Goal: Information Seeking & Learning: Learn about a topic

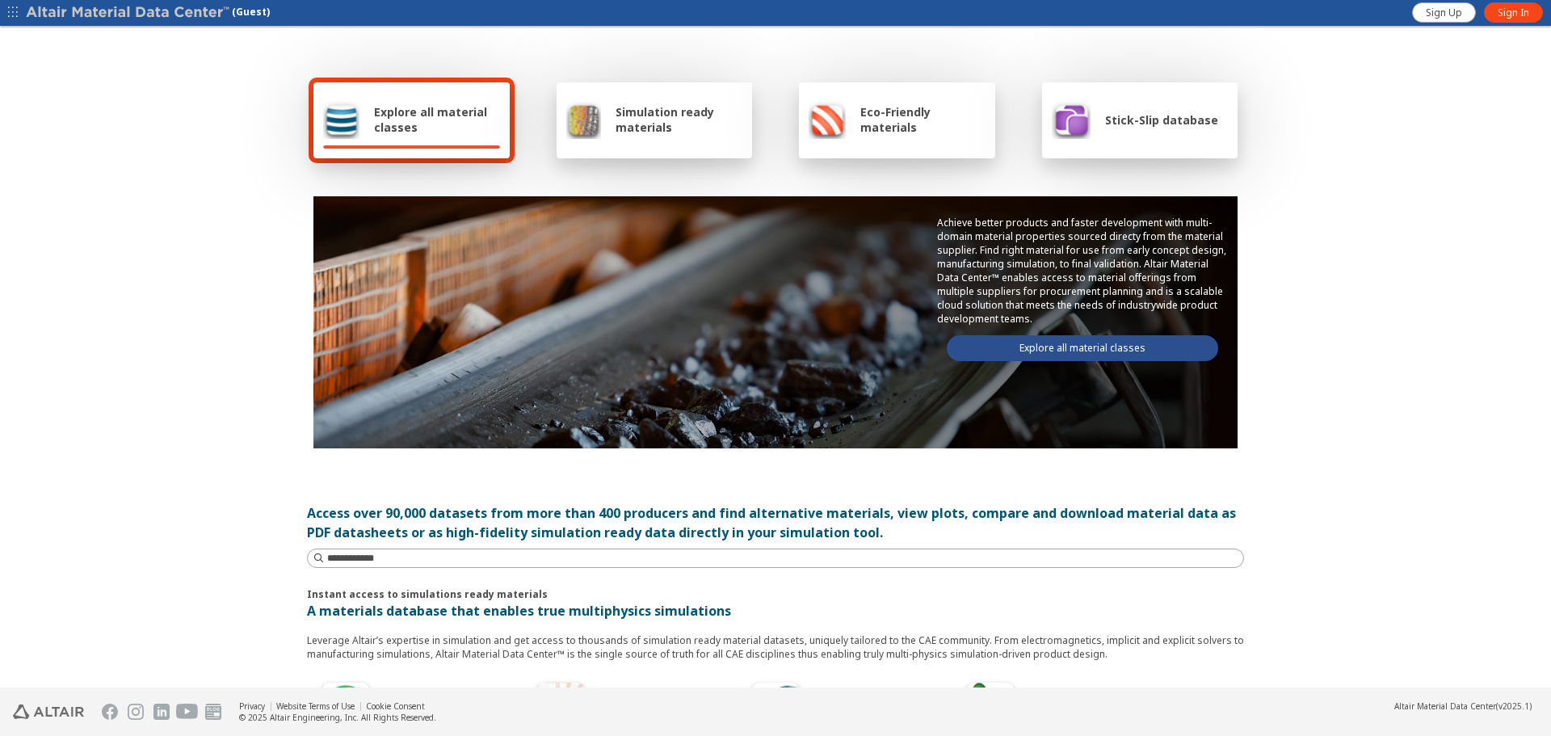
click at [1083, 354] on link "Explore all material classes" at bounding box center [1082, 348] width 271 height 26
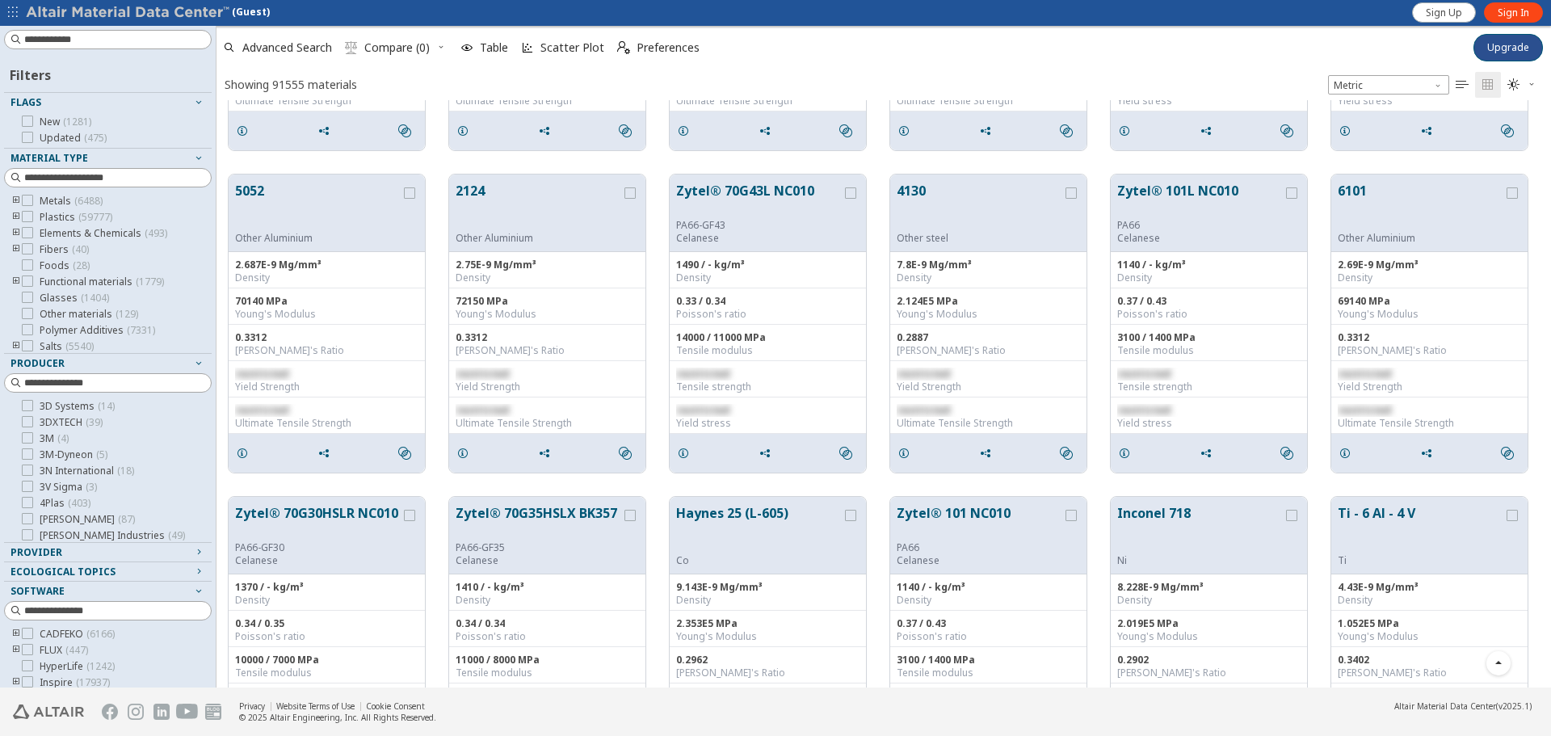
scroll to position [81, 0]
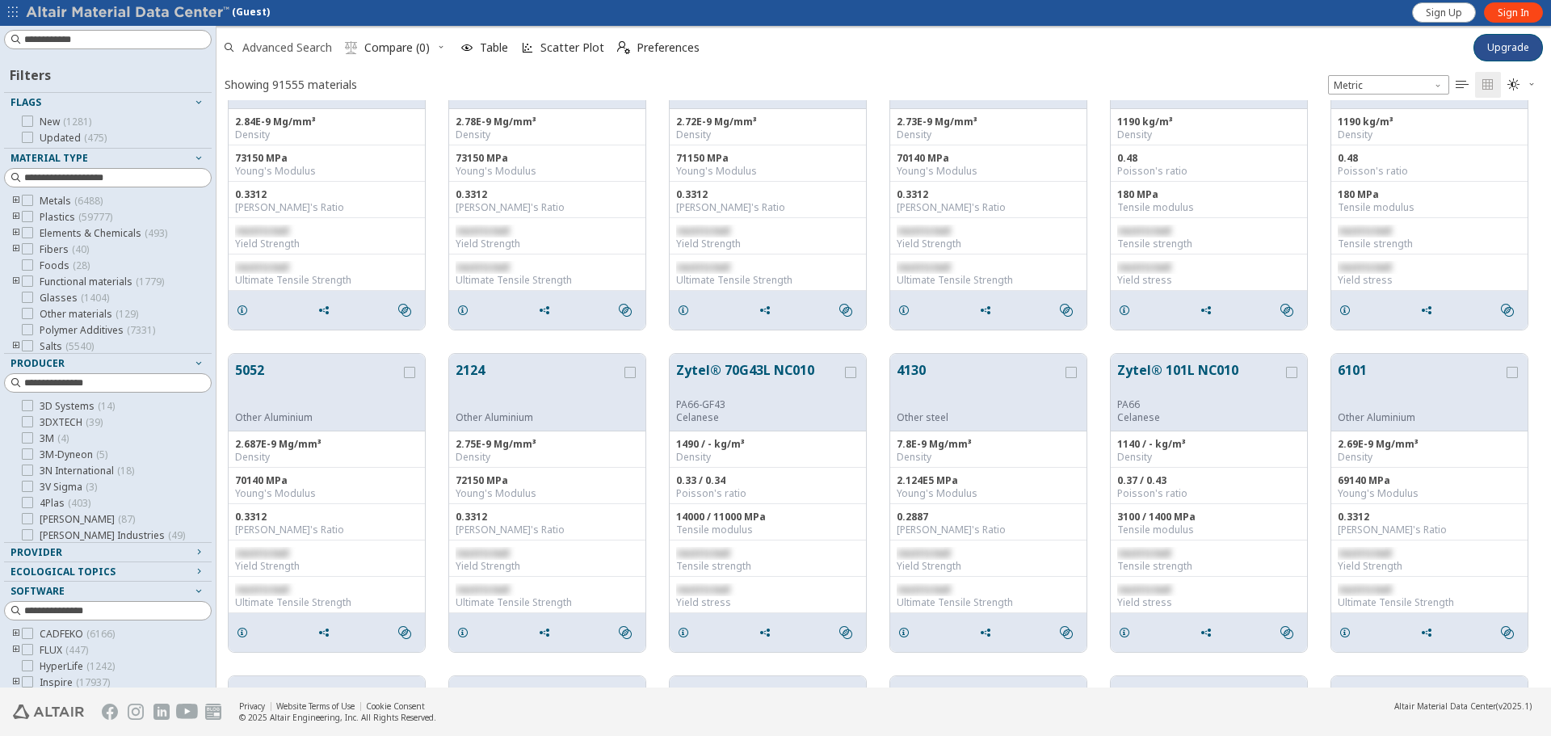
click at [304, 50] on span "Advanced Search" at bounding box center [287, 47] width 90 height 11
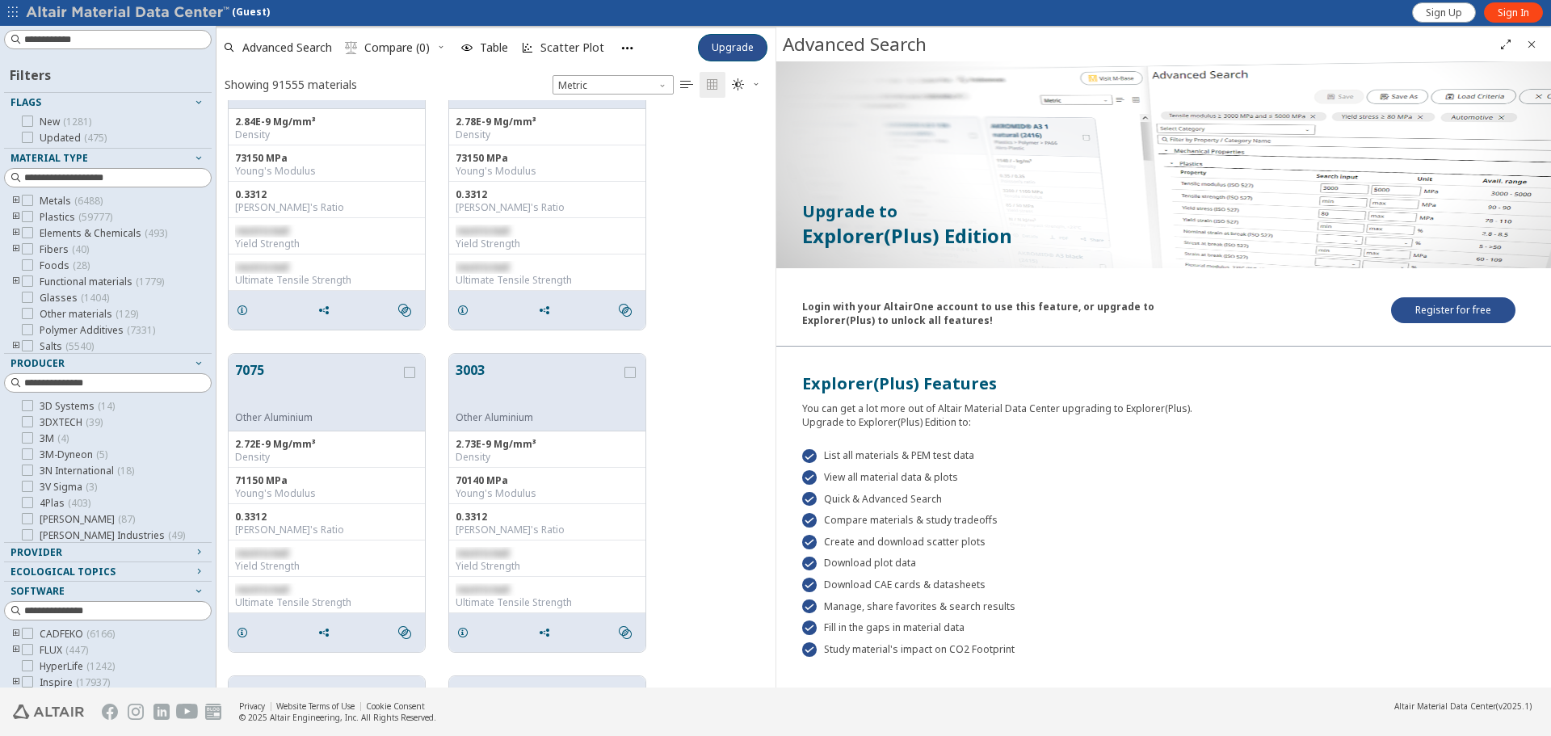
click at [1526, 44] on icon "Close" at bounding box center [1531, 44] width 13 height 13
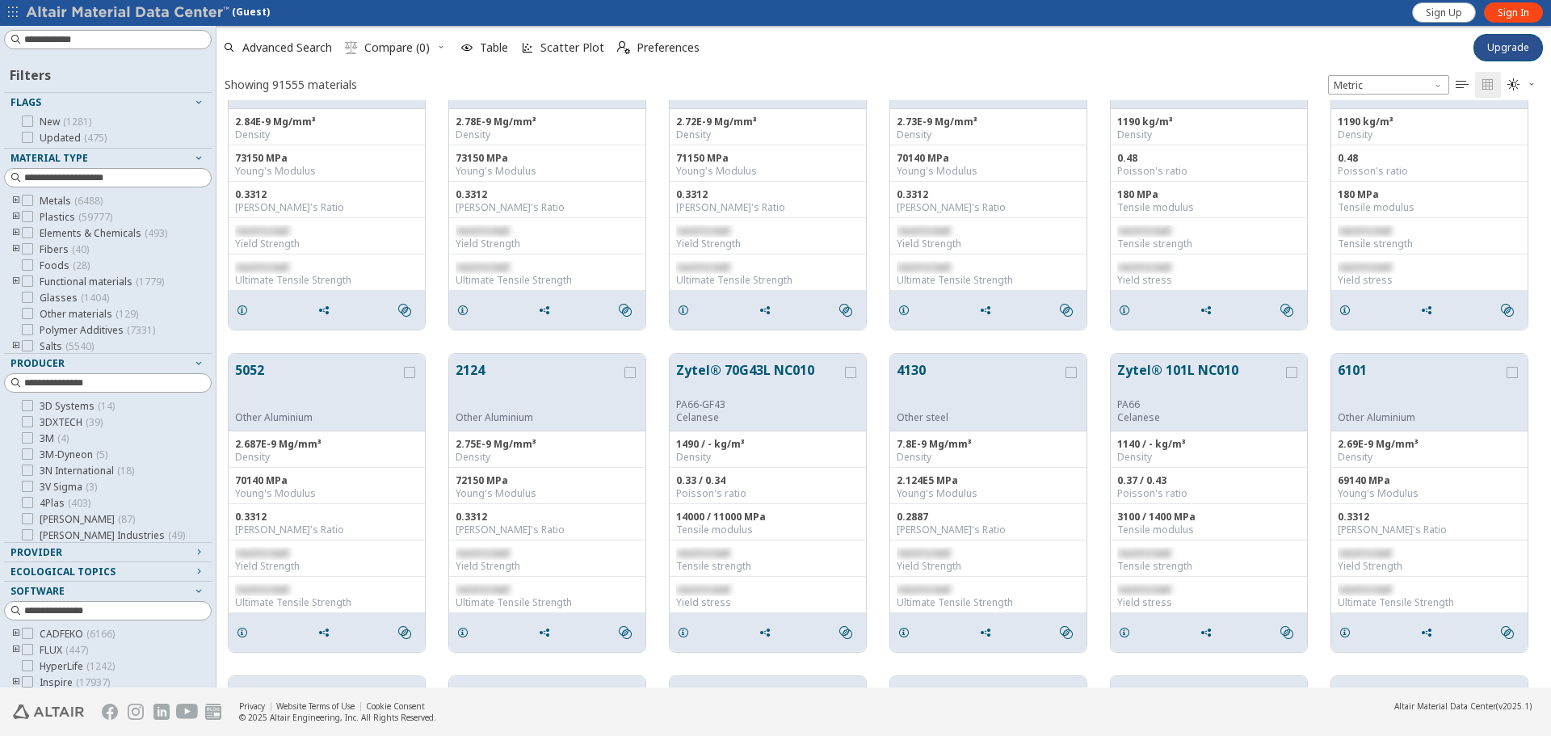
scroll to position [575, 1322]
click at [80, 31] on input at bounding box center [117, 39] width 187 height 16
type input "******"
click at [1501, 6] on span "Sign In" at bounding box center [1512, 12] width 31 height 13
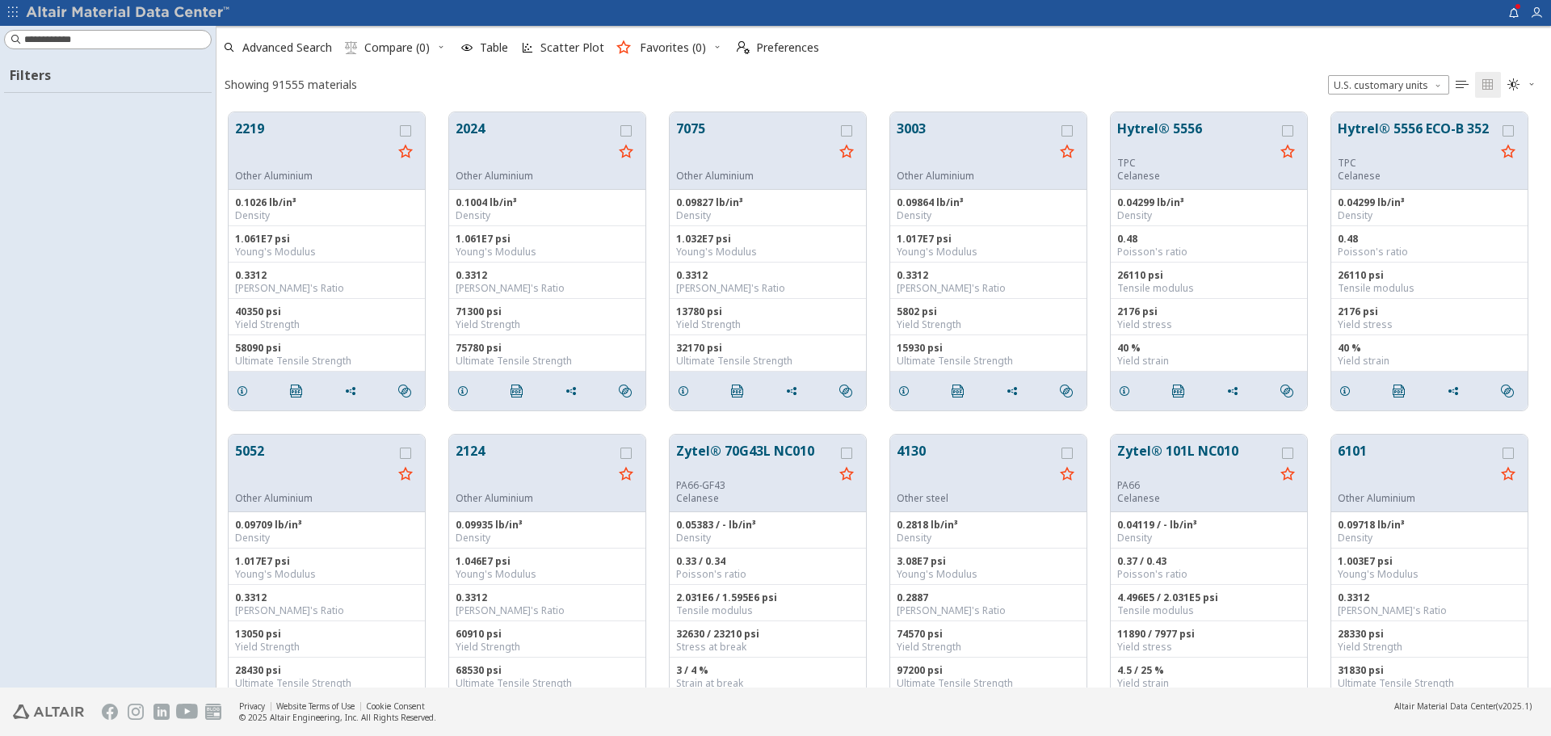
scroll to position [575, 1322]
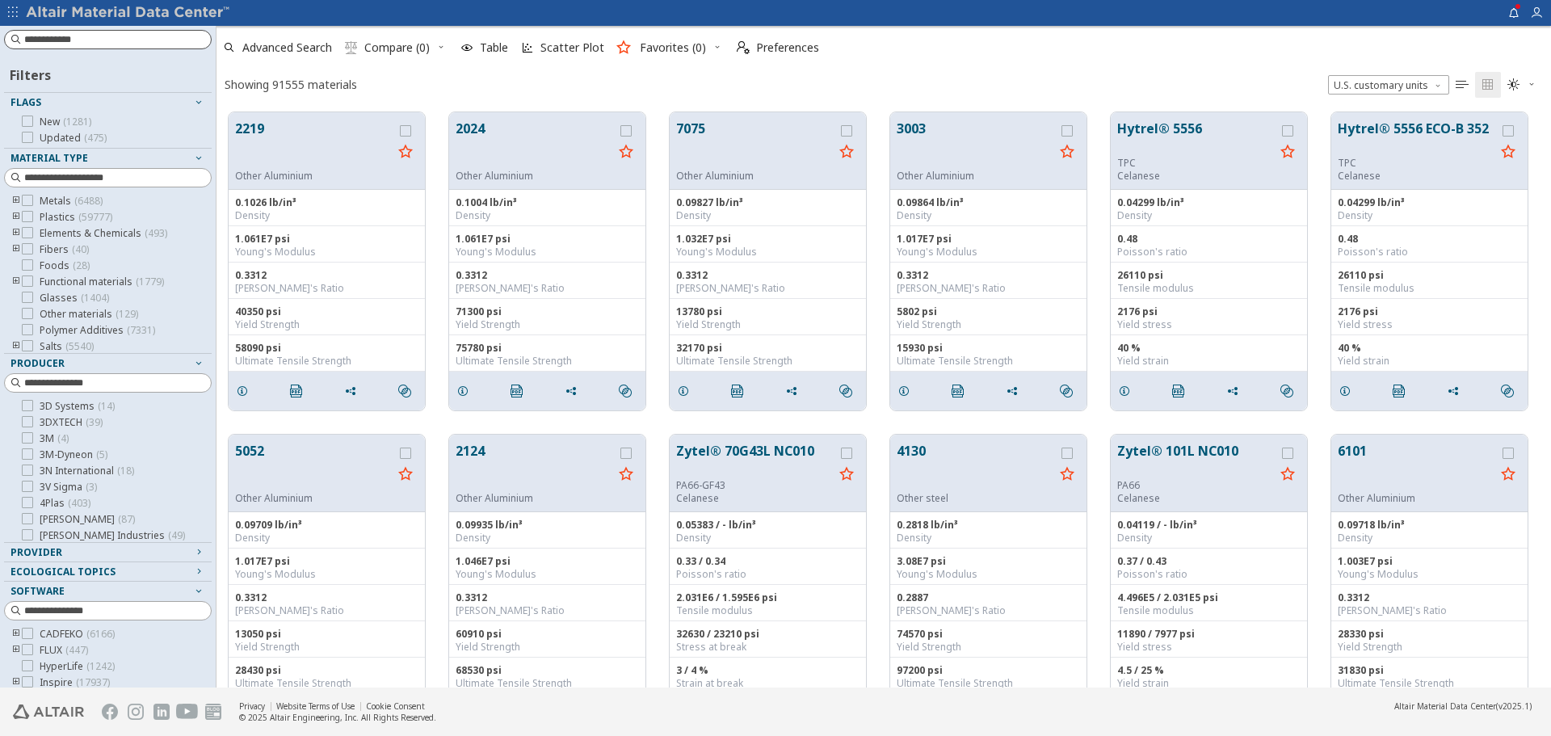
click at [72, 44] on input at bounding box center [117, 39] width 187 height 16
type input "*"
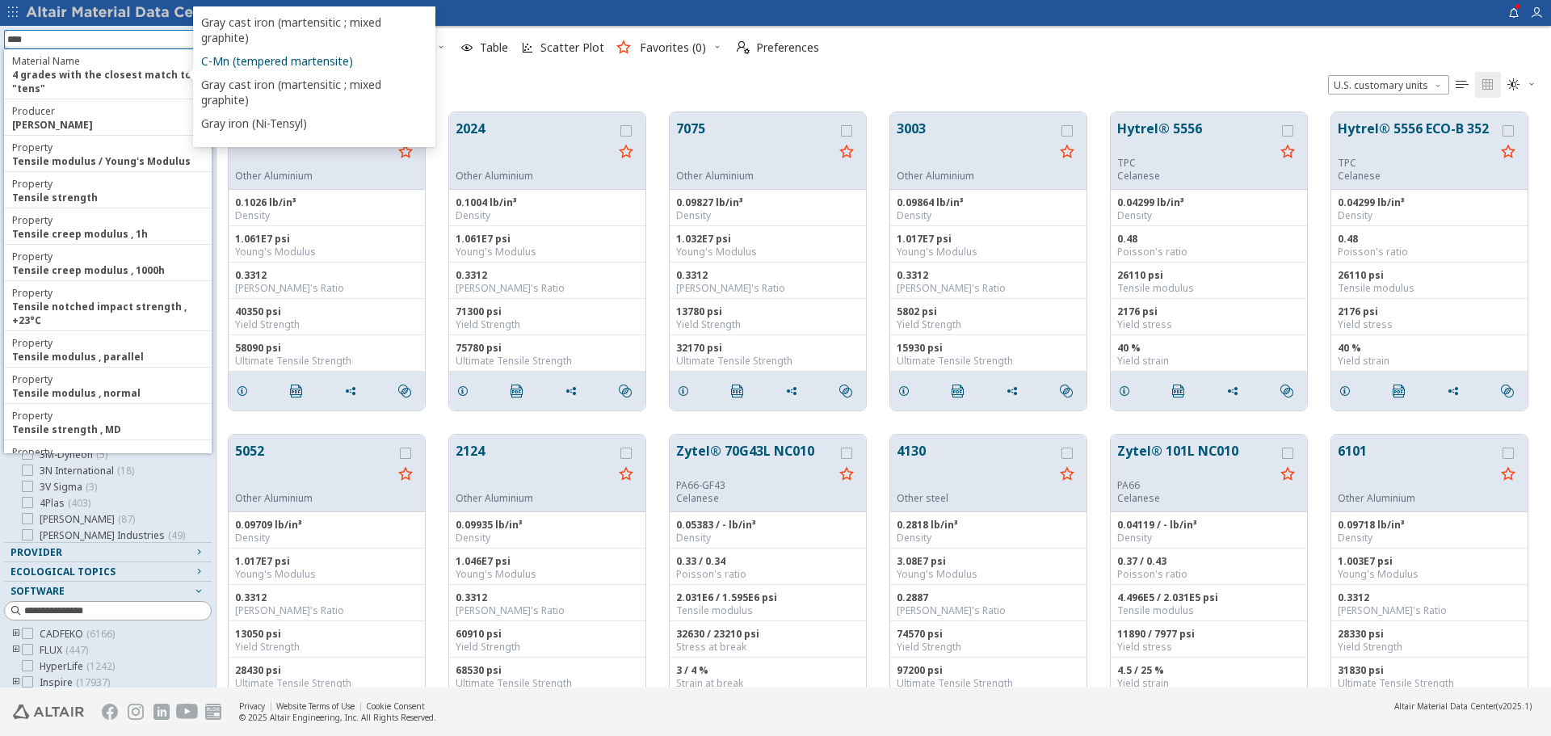
type input "*****"
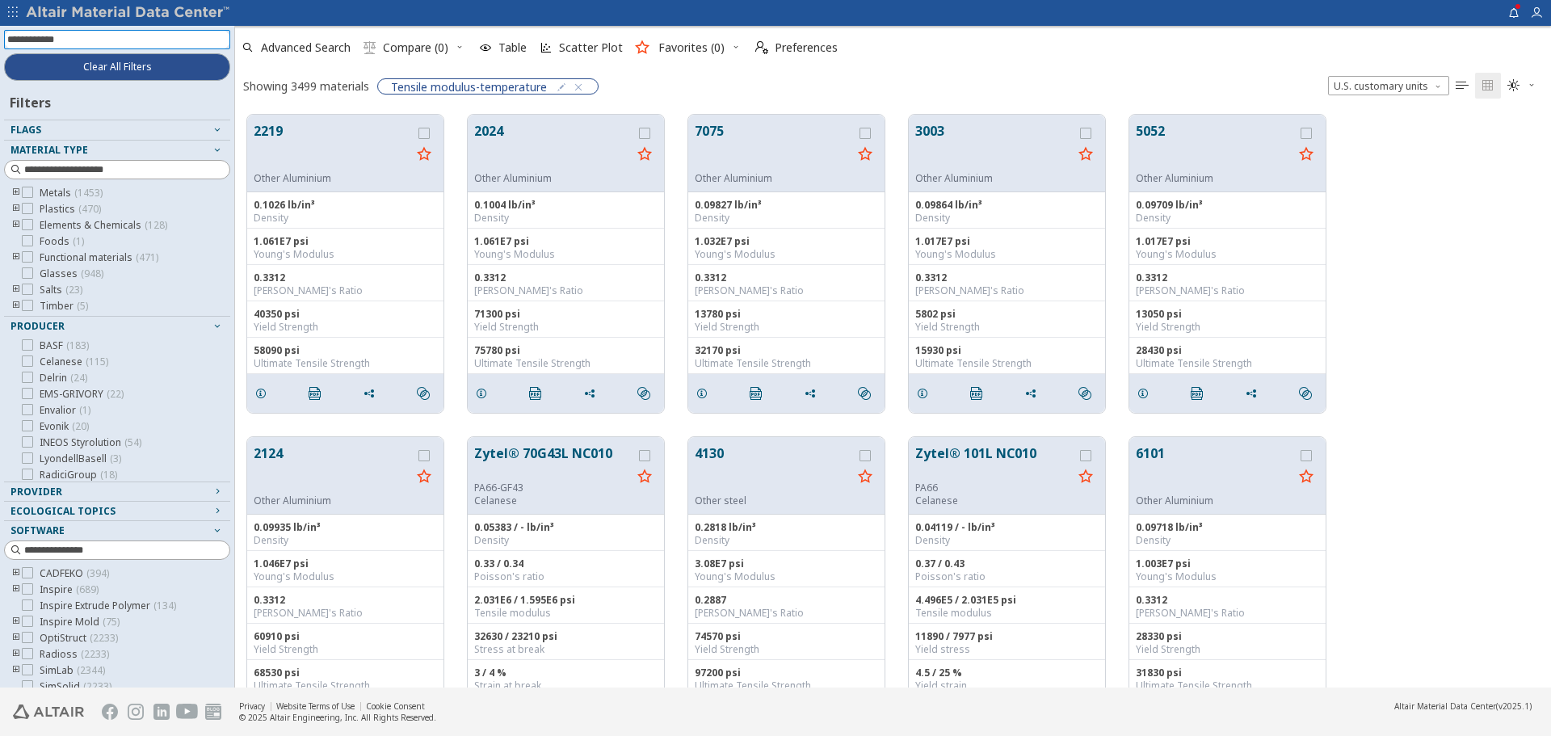
scroll to position [573, 1303]
drag, startPoint x: 213, startPoint y: 147, endPoint x: 235, endPoint y: 182, distance: 41.0
click at [235, 182] on div "Clear All Filters Filters Flags Material Type Metals ( 1453 ) Plastics ( 470 ) …" at bounding box center [775, 356] width 1551 height 661
click at [560, 89] on icon "button" at bounding box center [561, 87] width 13 height 13
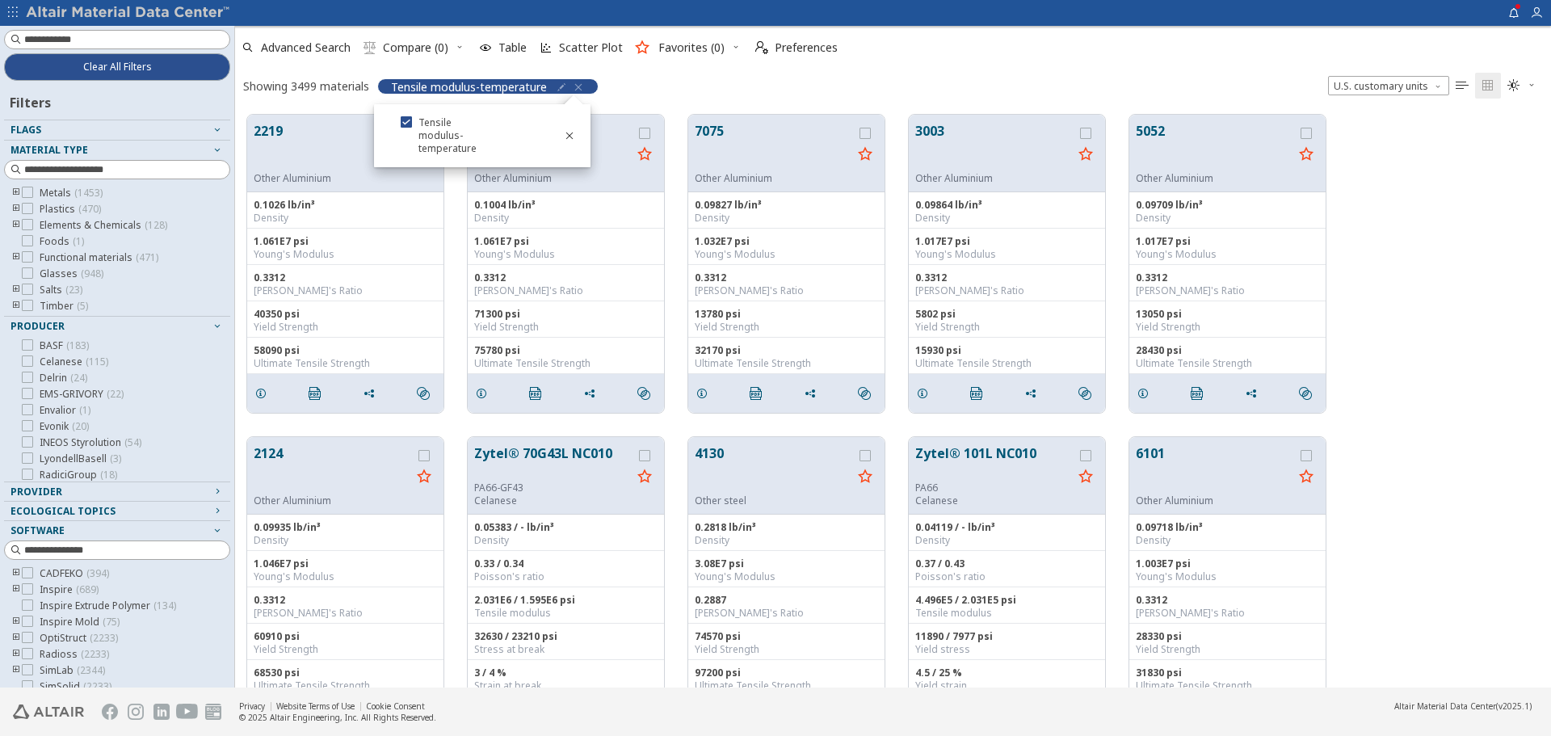
click at [559, 89] on icon "button" at bounding box center [561, 87] width 13 height 13
click at [761, 81] on div "Showing 3499 materials Tensile modulus-temperature U.S. customary units   " at bounding box center [893, 86] width 1316 height 34
click at [581, 82] on icon "button" at bounding box center [578, 87] width 13 height 13
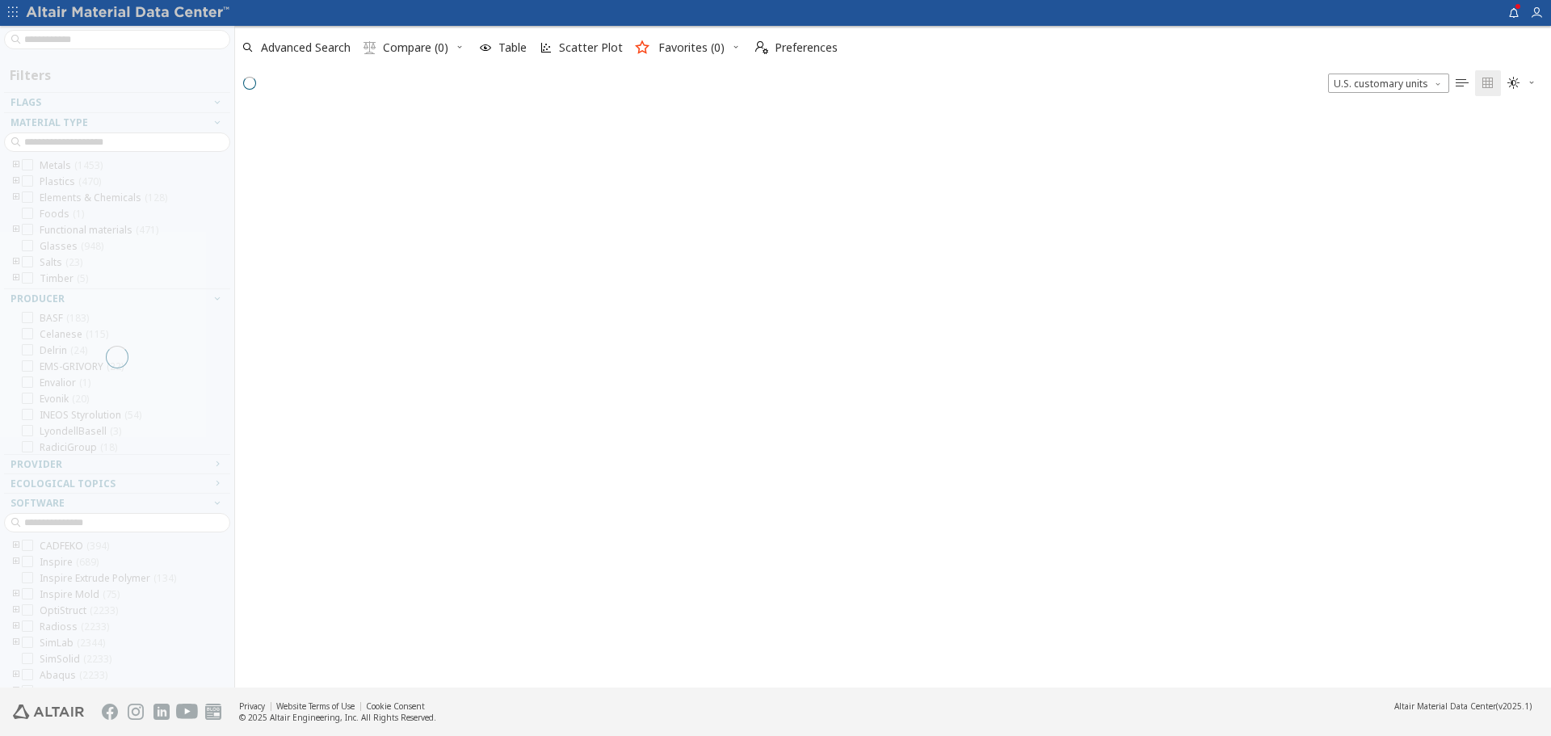
scroll to position [13, 13]
click at [582, 46] on span "Scatter Plot" at bounding box center [591, 47] width 64 height 11
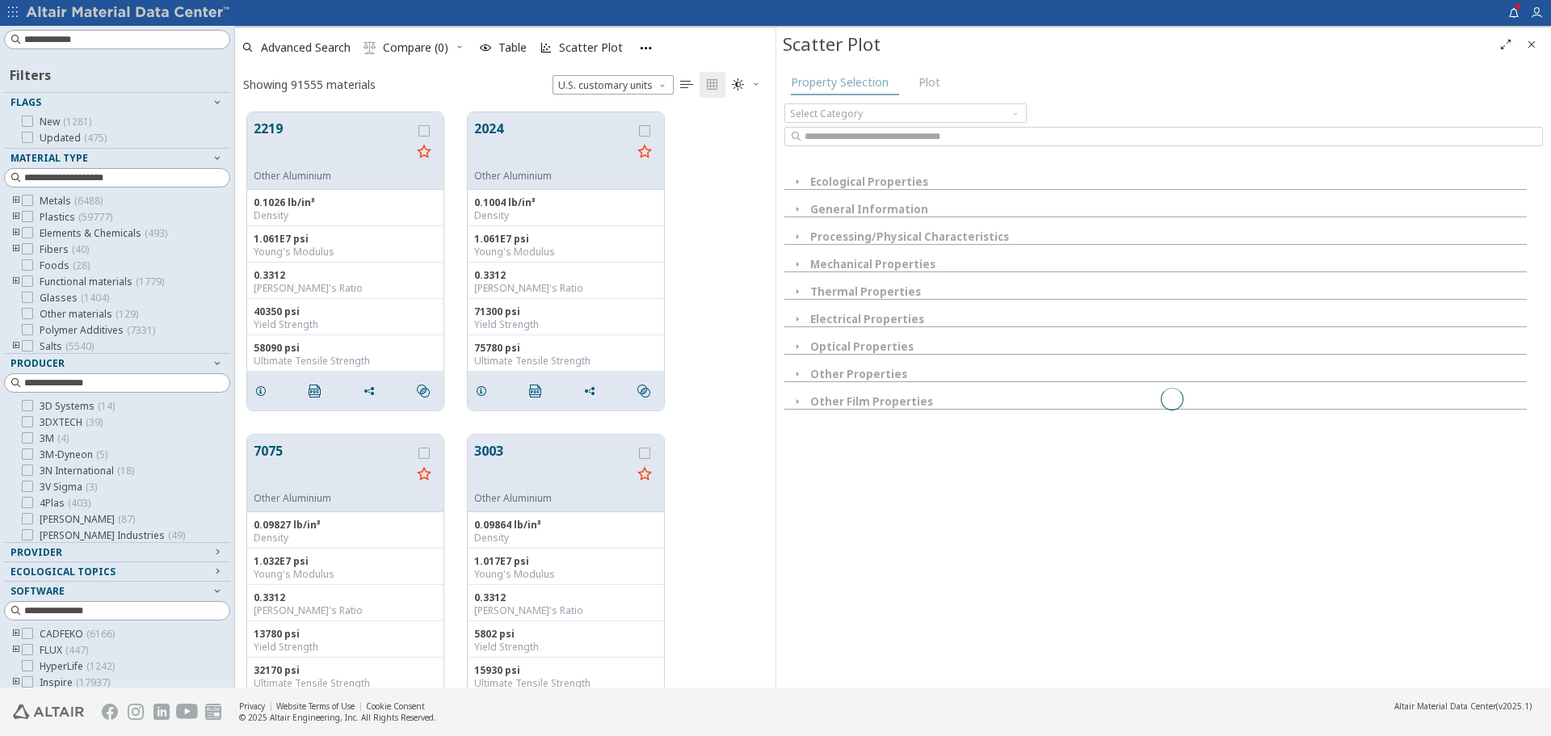
scroll to position [0, 0]
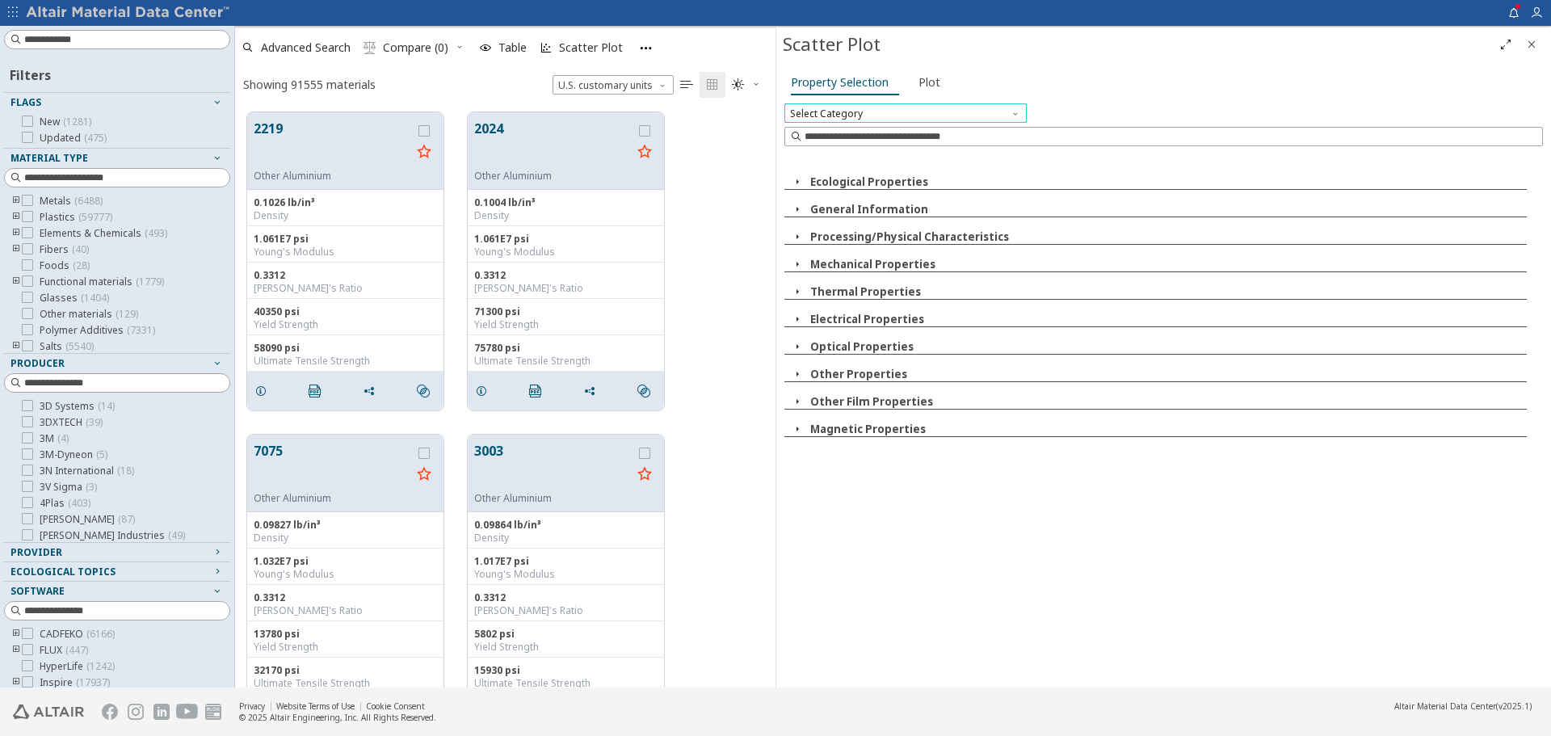
click at [815, 110] on span "Select Category" at bounding box center [905, 112] width 242 height 19
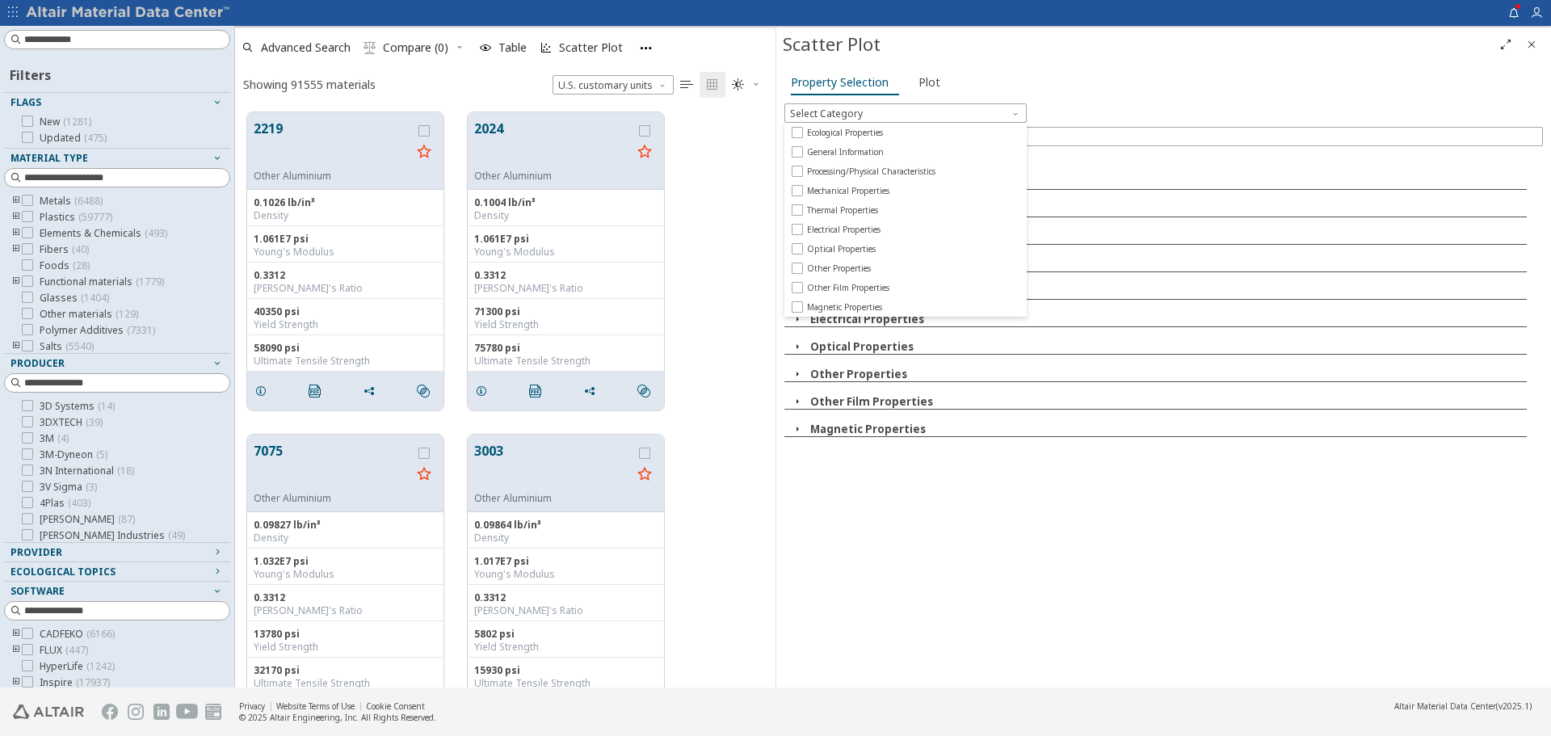
click at [1118, 82] on div "Property Selection Plot" at bounding box center [1163, 84] width 758 height 30
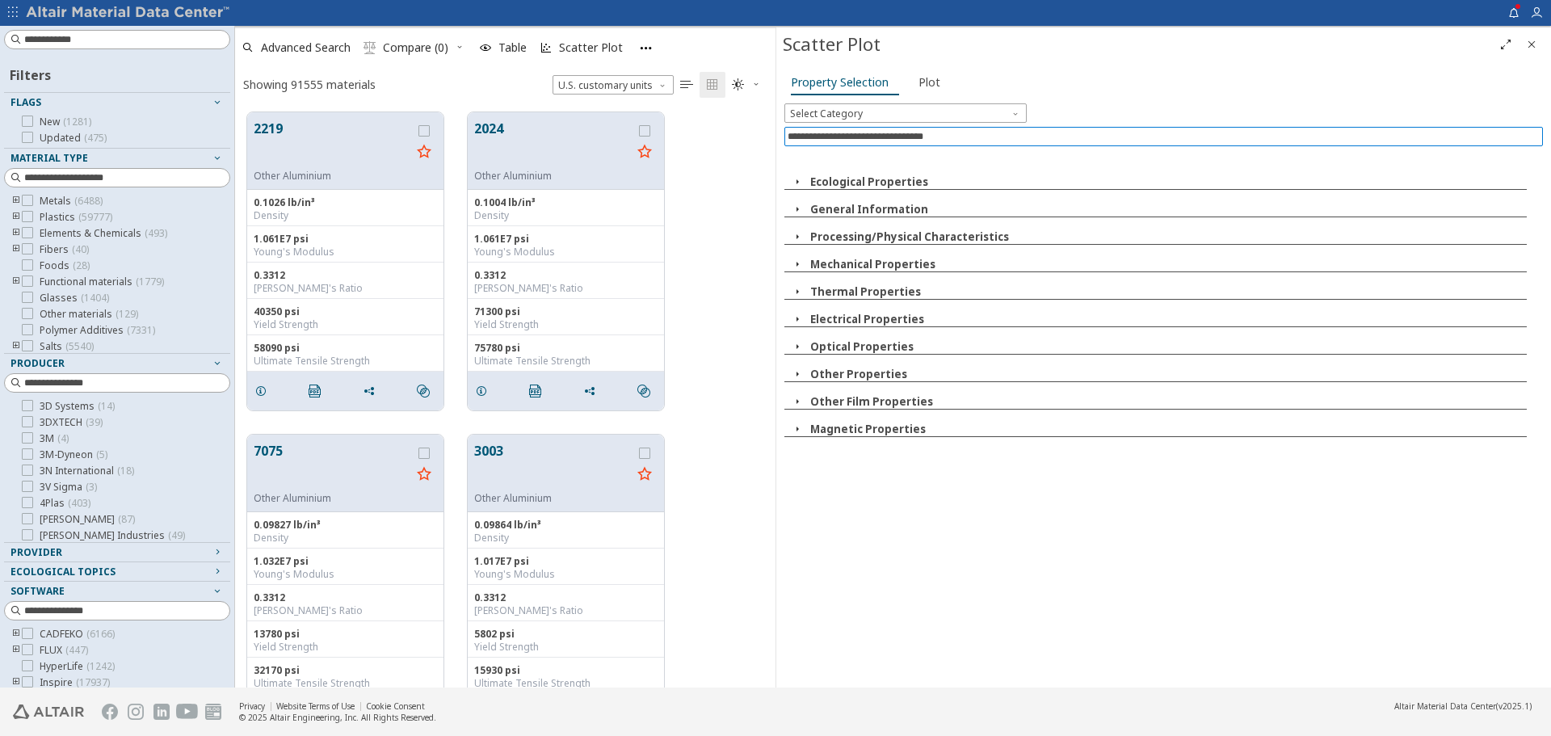
click at [1007, 139] on input at bounding box center [1164, 137] width 755 height 18
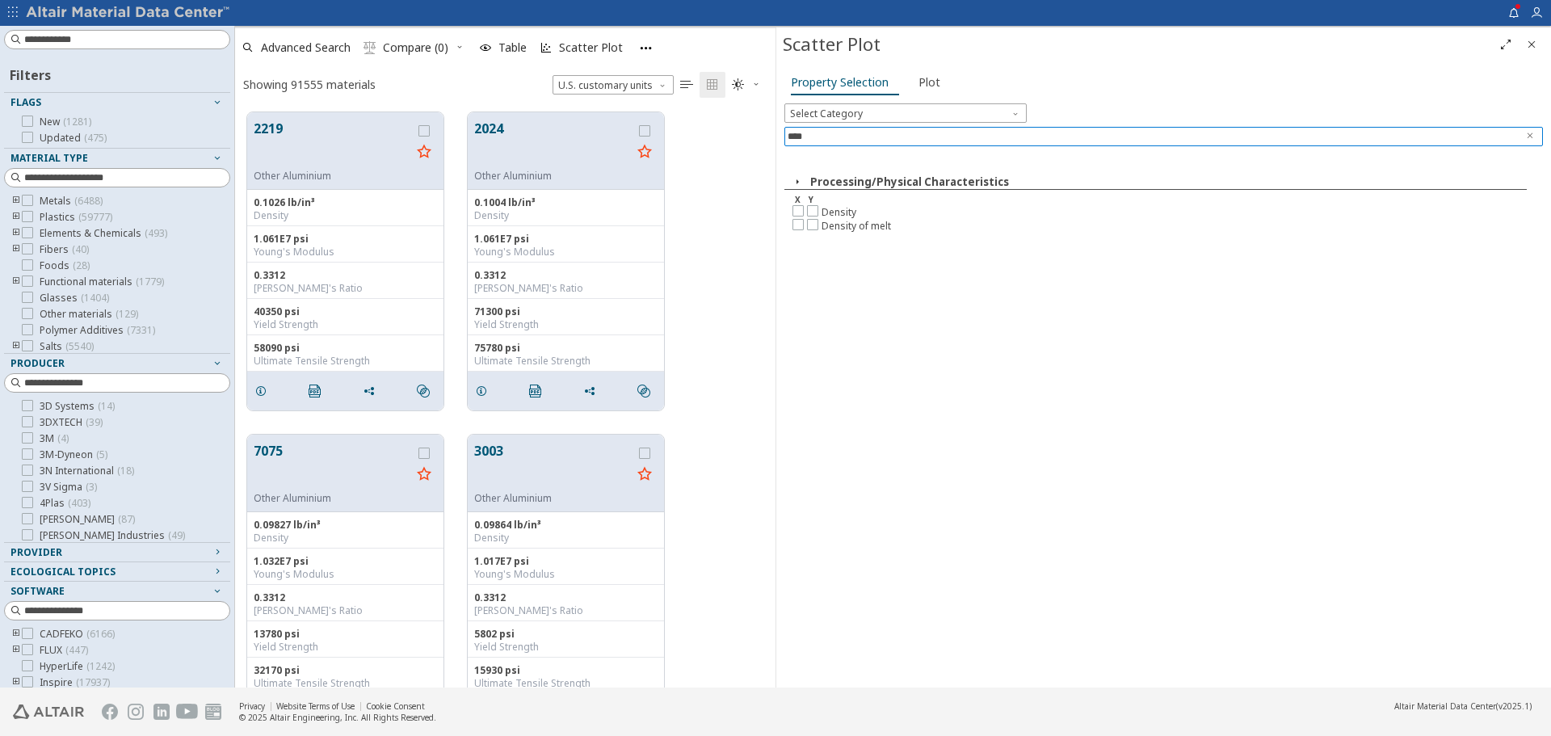
type input "****"
click at [801, 202] on div "X Y" at bounding box center [1163, 199] width 758 height 11
click at [800, 208] on icon at bounding box center [797, 209] width 11 height 11
click at [1531, 135] on icon "Clear text" at bounding box center [1529, 136] width 10 height 10
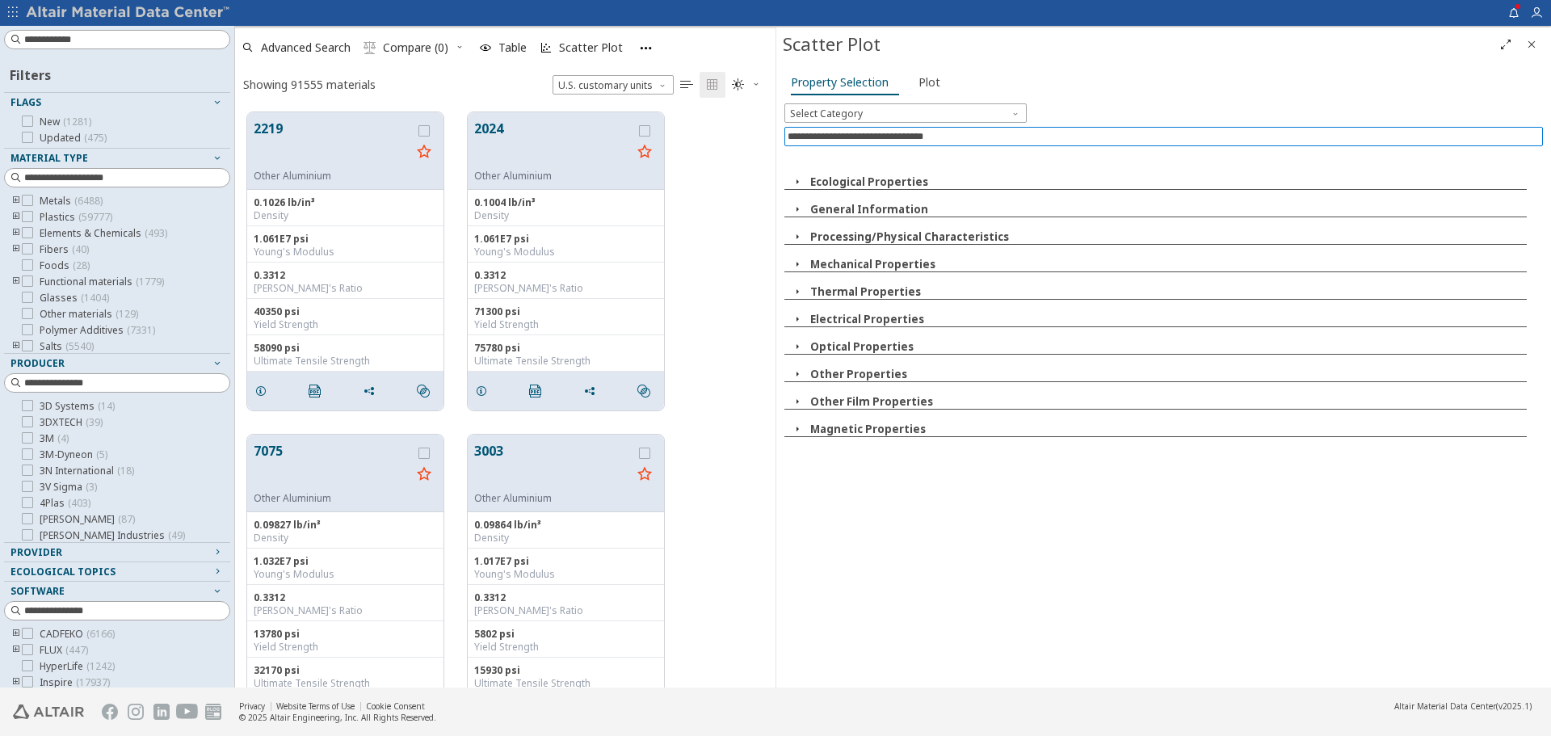
click at [859, 267] on button "Mechanical Properties" at bounding box center [872, 264] width 125 height 15
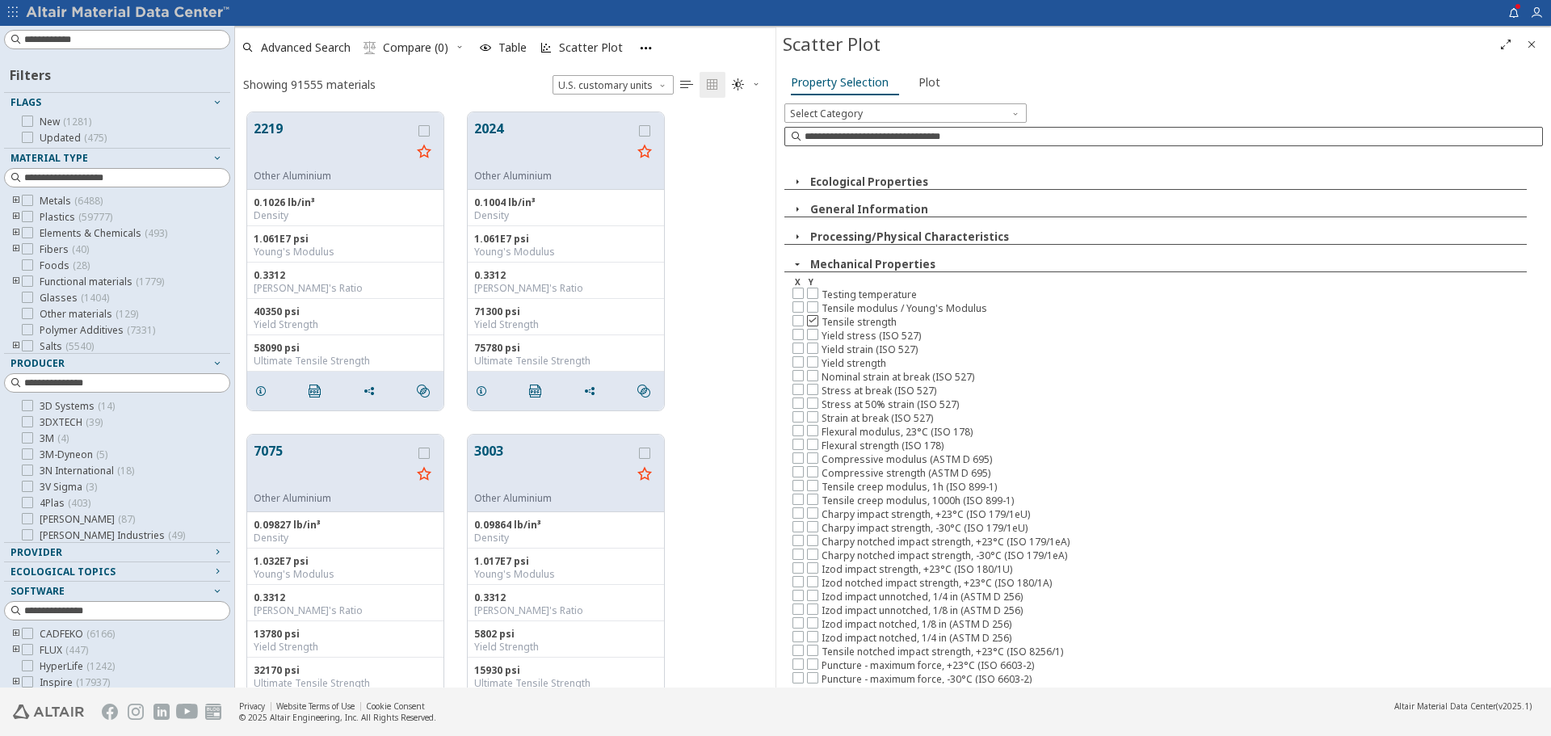
click at [812, 317] on icon at bounding box center [812, 319] width 11 height 11
click at [931, 79] on span "Plot" at bounding box center [929, 82] width 22 height 26
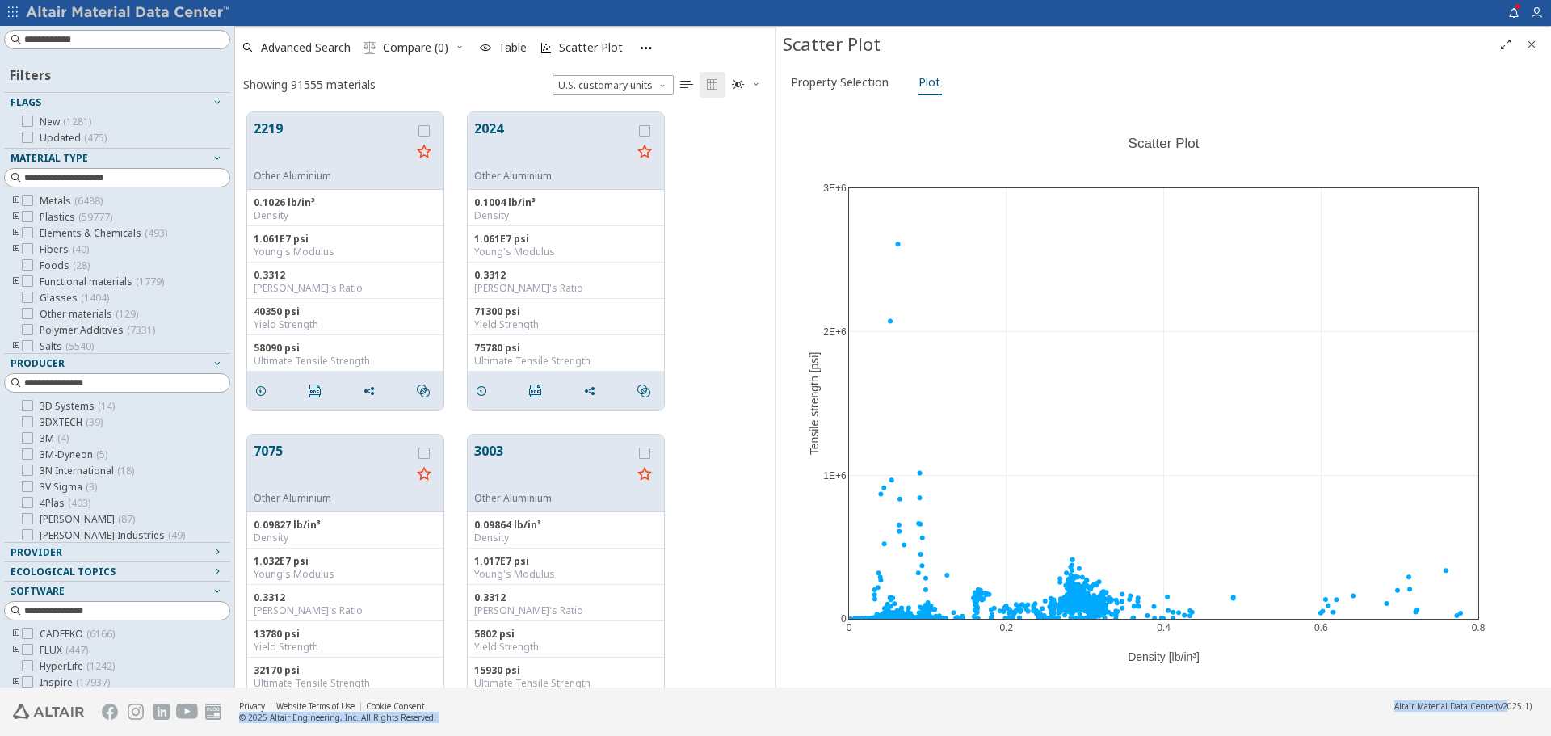
drag, startPoint x: 1504, startPoint y: 709, endPoint x: 1590, endPoint y: 709, distance: 86.4
click at [1550, 709] on html "Feedback Filters Flags New ( 1281 ) Updated ( 475 ) Material Type Metals ( 6488…" at bounding box center [775, 368] width 1551 height 736
drag, startPoint x: 1038, startPoint y: 573, endPoint x: 1091, endPoint y: 578, distance: 53.5
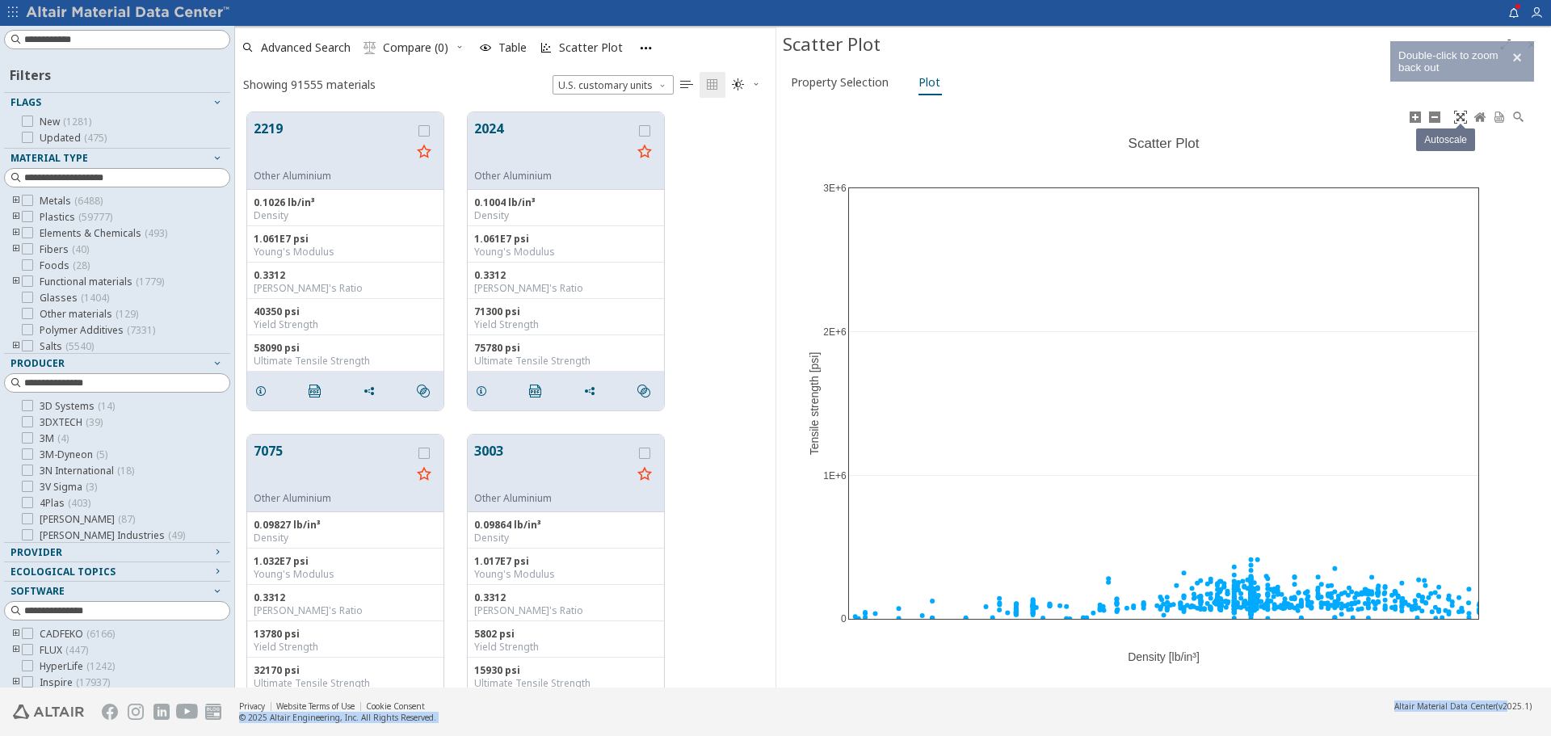
click at [1466, 113] on icon at bounding box center [1460, 117] width 13 height 13
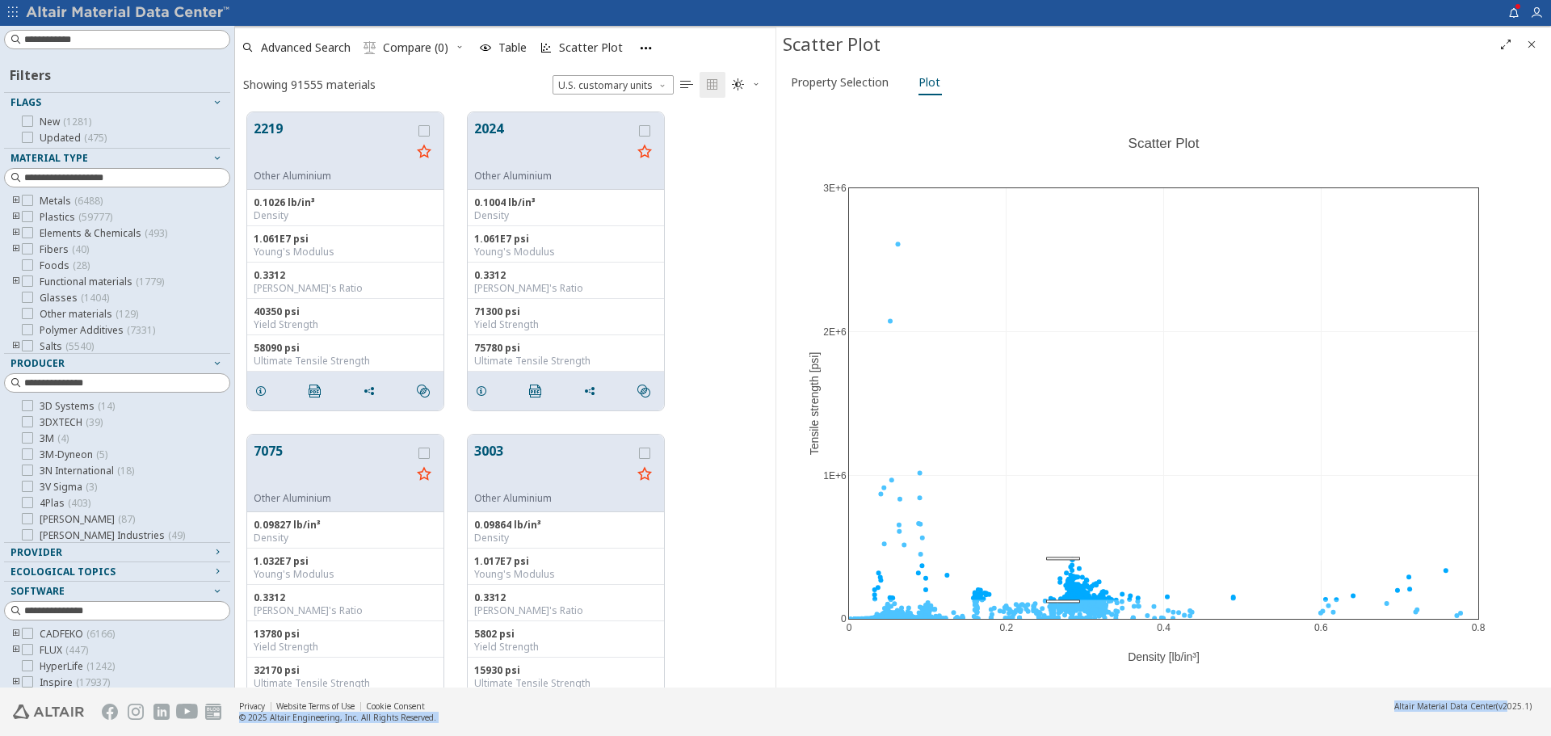
drag, startPoint x: 1063, startPoint y: 599, endPoint x: 1049, endPoint y: 560, distance: 41.9
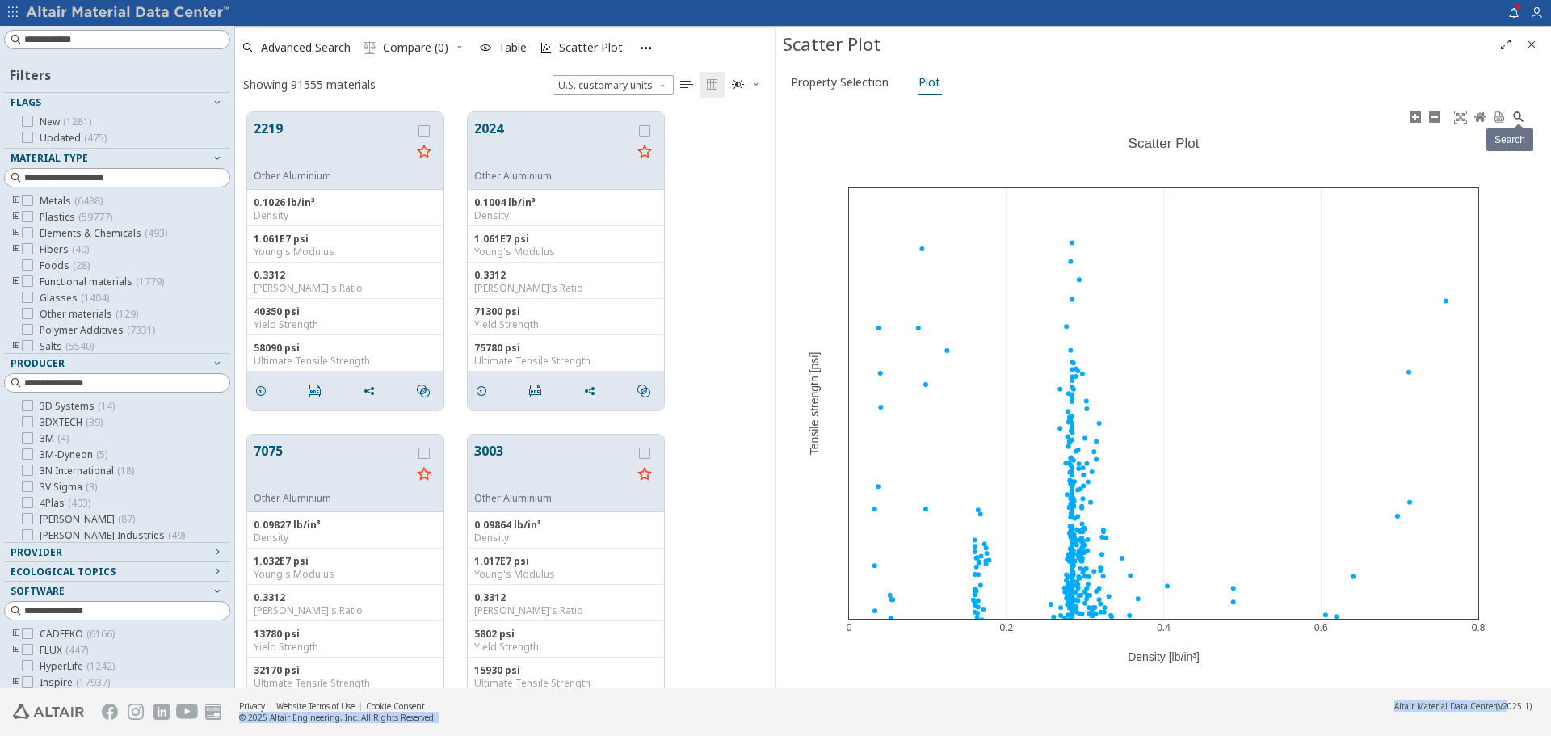
click at [1526, 112] on link at bounding box center [1518, 117] width 19 height 19
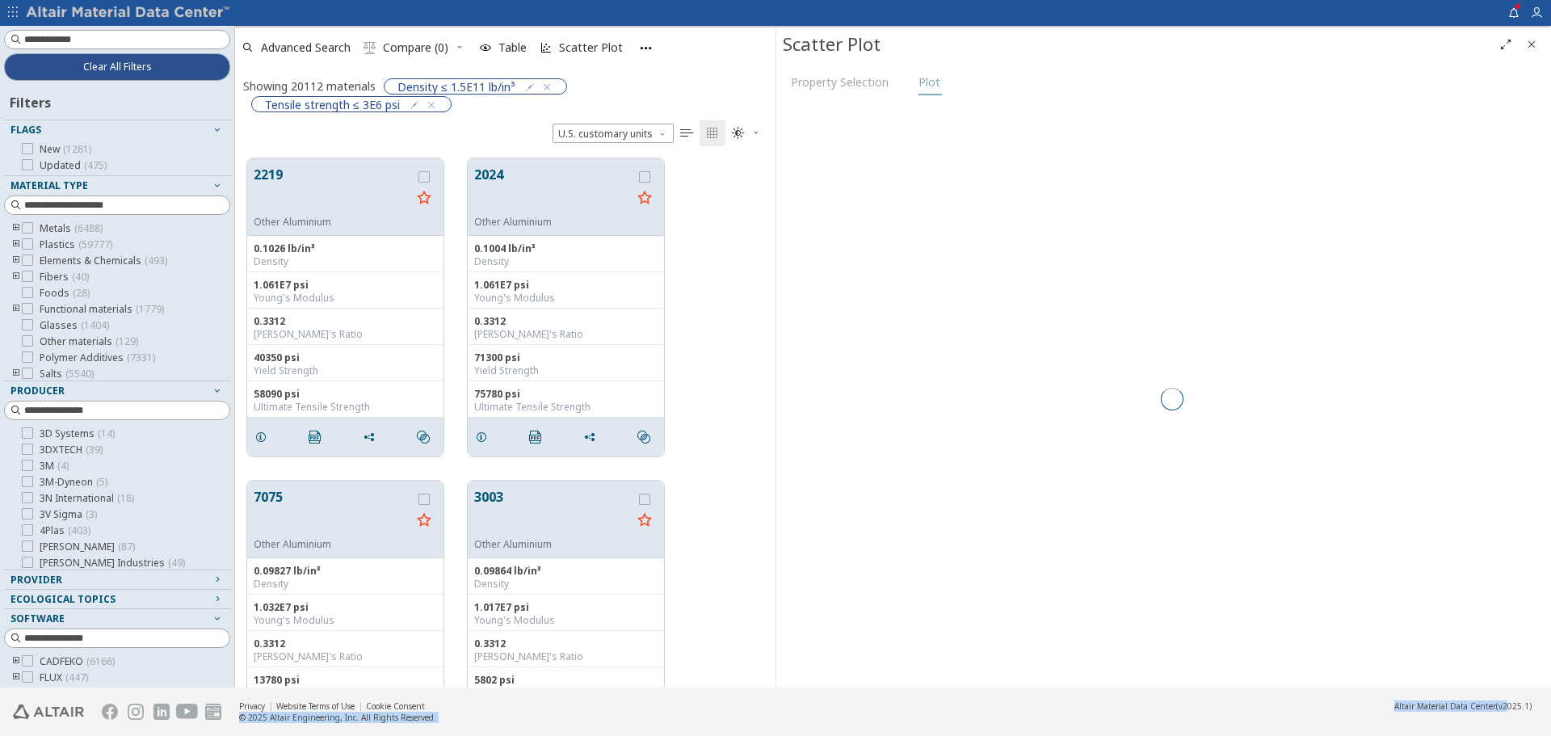
scroll to position [529, 528]
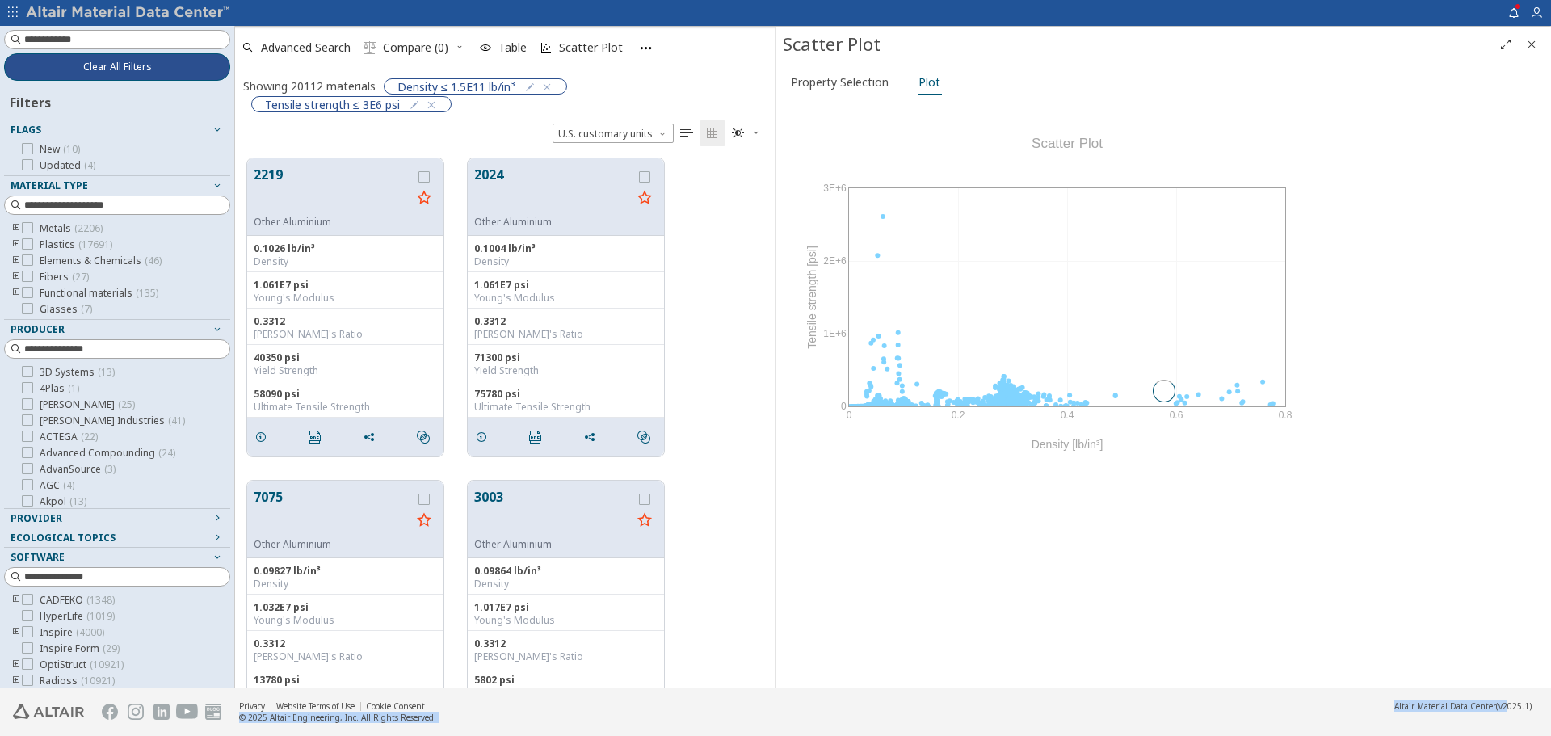
click at [160, 71] on button "Clear All Filters" at bounding box center [117, 66] width 226 height 27
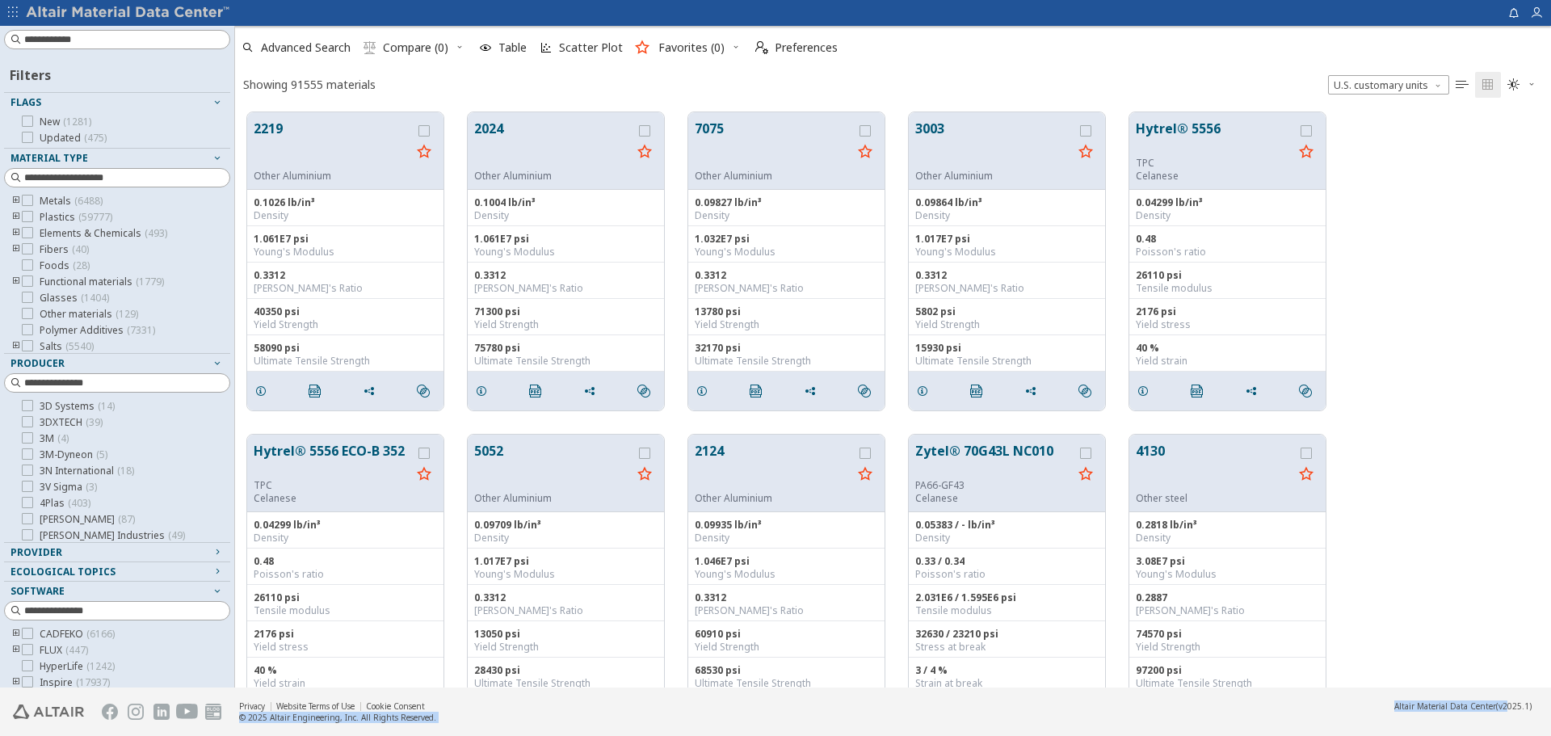
scroll to position [575, 1303]
click at [451, 85] on div "Showing 91555 materials U.S. customary units   " at bounding box center [893, 84] width 1316 height 31
click at [506, 51] on span "Table" at bounding box center [512, 47] width 28 height 11
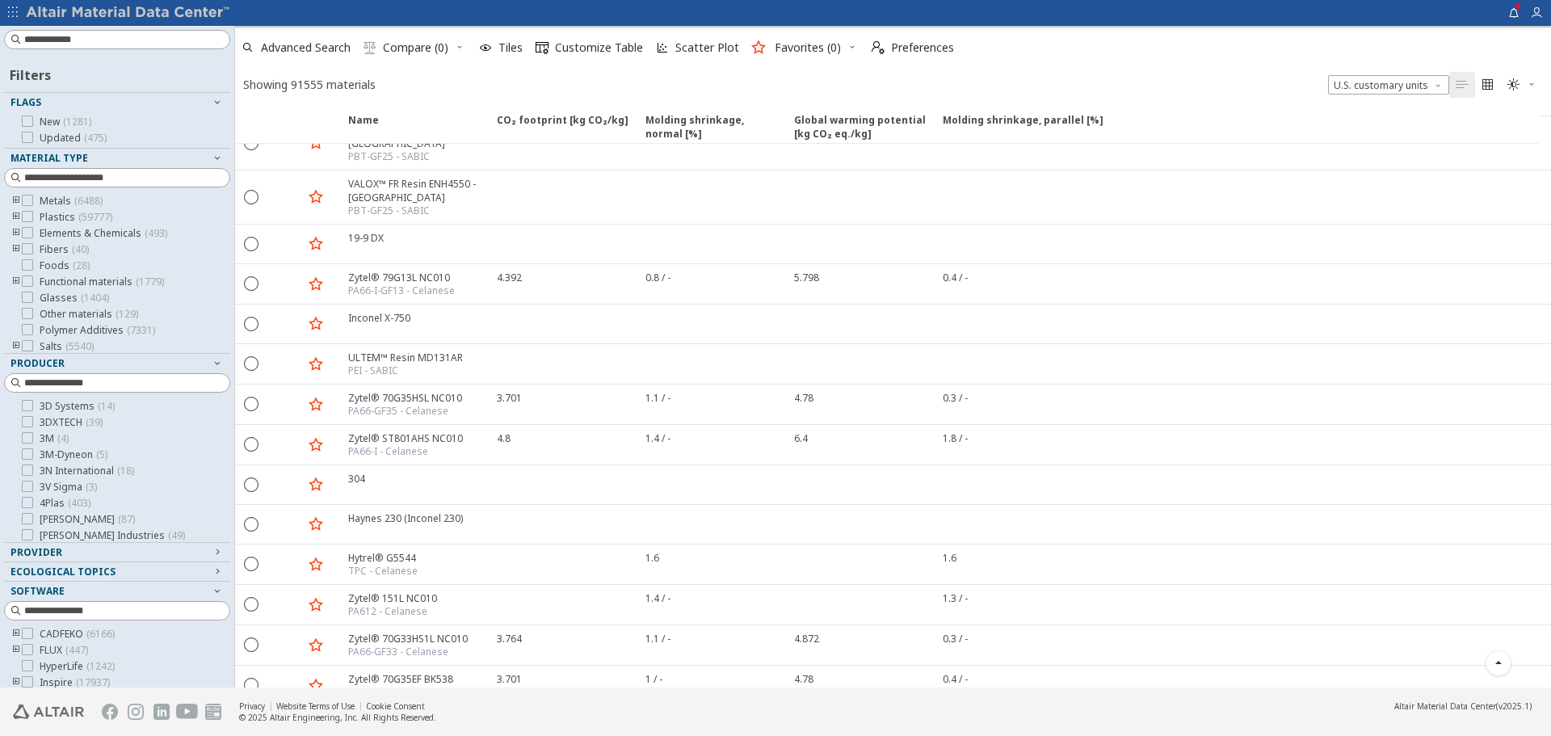
scroll to position [1912, 0]
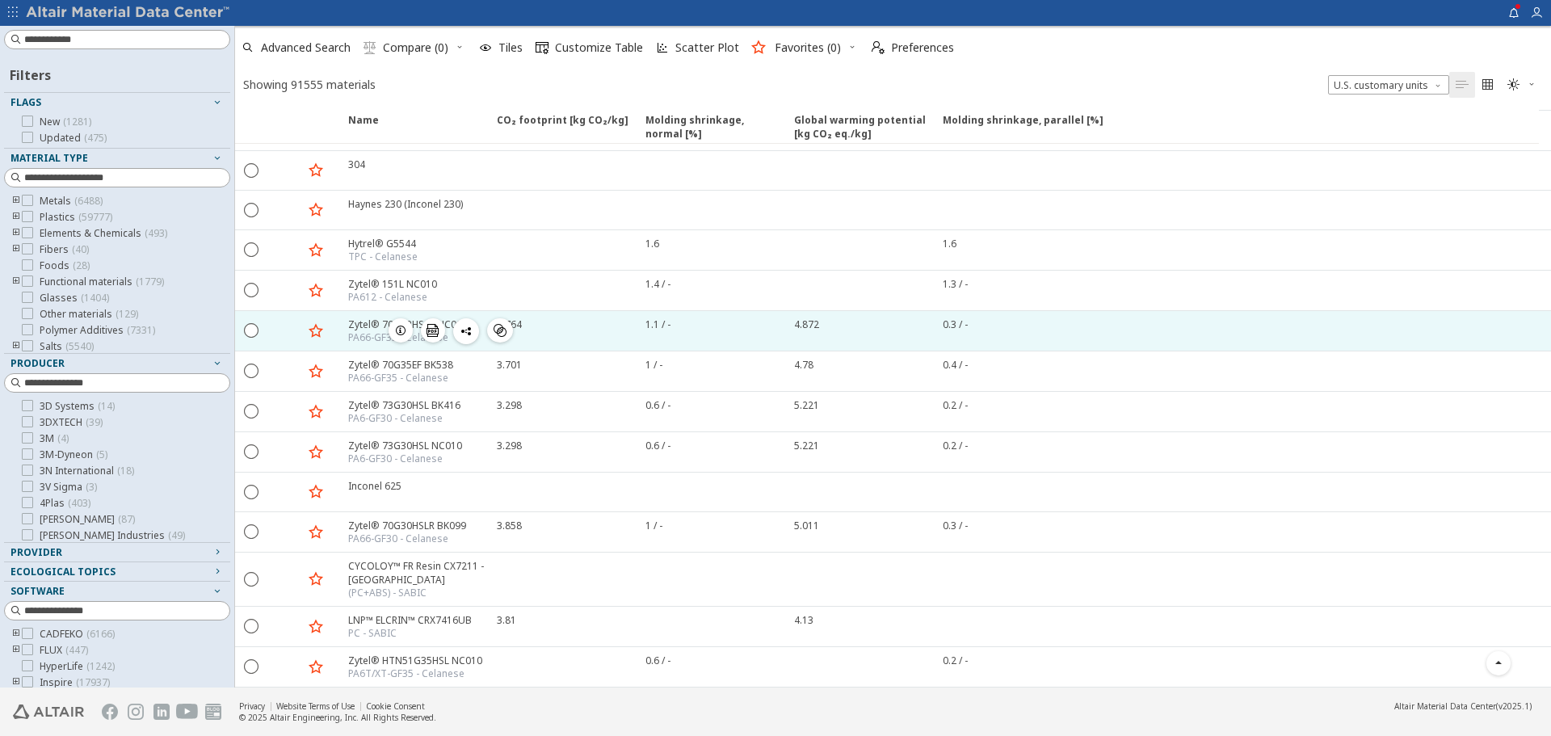
click at [432, 330] on icon "" at bounding box center [432, 330] width 13 height 13
